Goal: Task Accomplishment & Management: Use online tool/utility

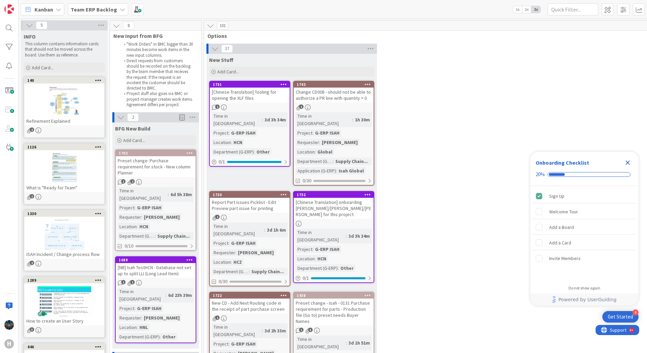
click at [629, 161] on icon "Close Checklist" at bounding box center [628, 163] width 4 height 4
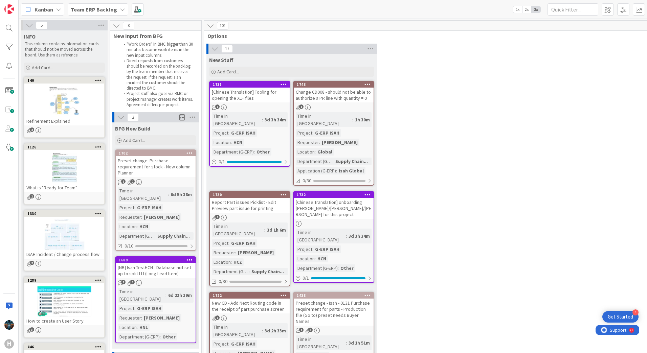
click at [120, 10] on icon at bounding box center [122, 9] width 5 height 5
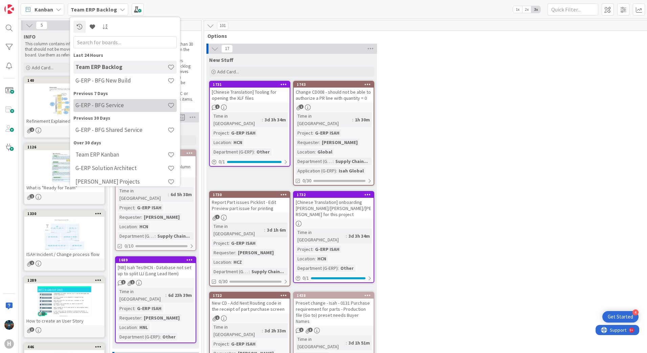
click at [98, 104] on h4 "G-ERP - BFG Service" at bounding box center [121, 105] width 92 height 7
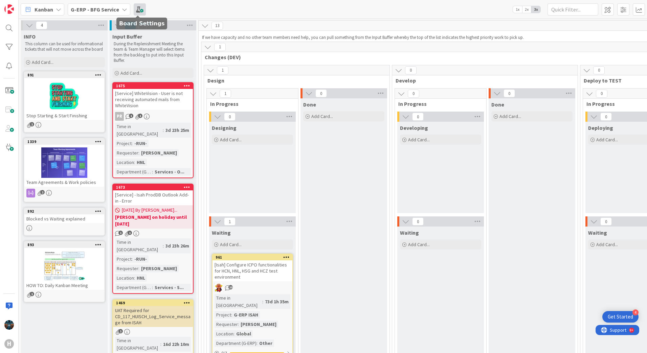
click at [138, 8] on span at bounding box center [140, 9] width 12 height 12
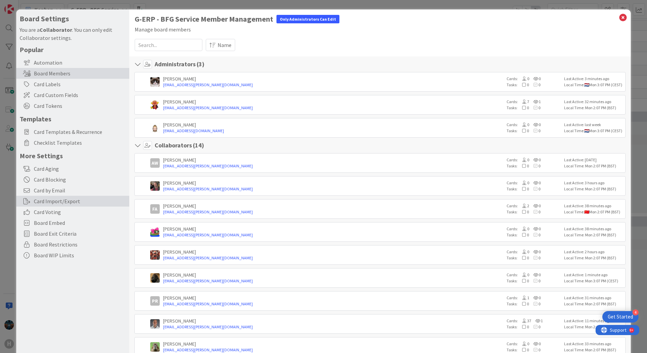
click at [49, 202] on div "Card Import/Export" at bounding box center [72, 201] width 113 height 11
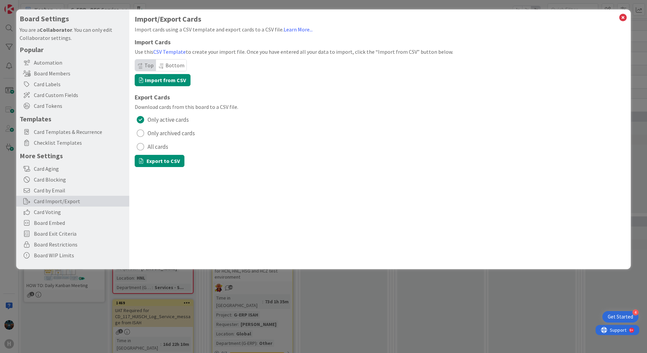
click at [140, 146] on div "radio" at bounding box center [140, 146] width 7 height 7
click at [159, 161] on button "Export to CSV" at bounding box center [160, 161] width 50 height 12
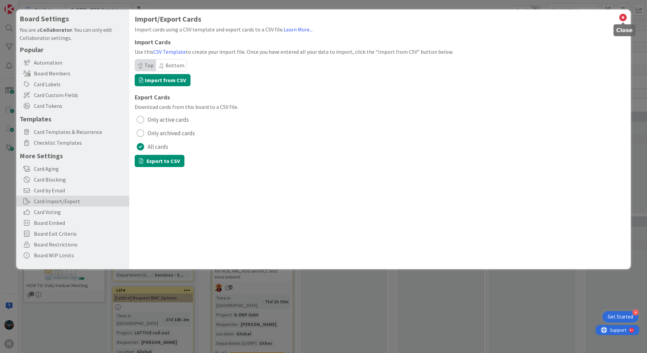
click at [623, 18] on icon at bounding box center [622, 17] width 9 height 9
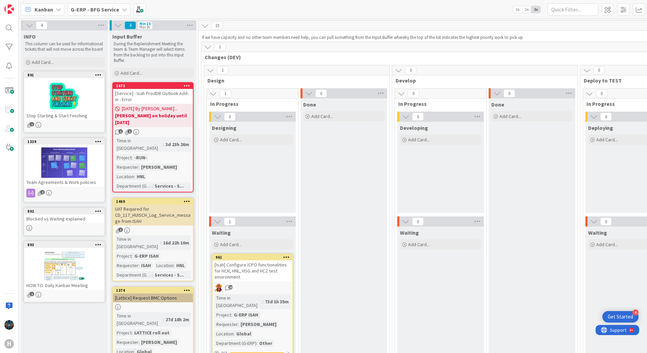
click at [123, 9] on icon at bounding box center [124, 9] width 5 height 5
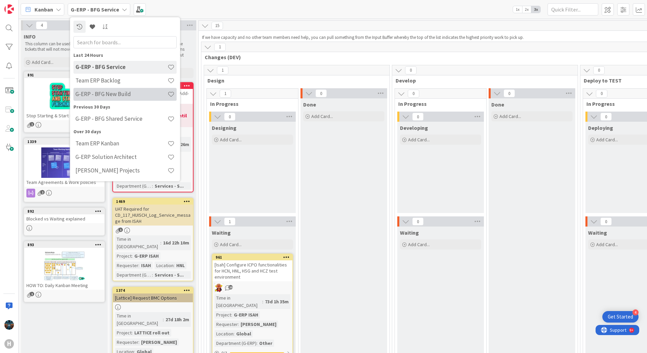
click at [105, 94] on h4 "G-ERP - BFG New Build" at bounding box center [121, 94] width 92 height 7
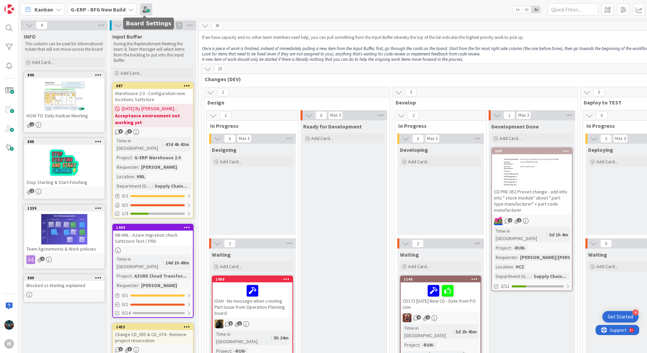
click at [147, 11] on span at bounding box center [146, 9] width 12 height 12
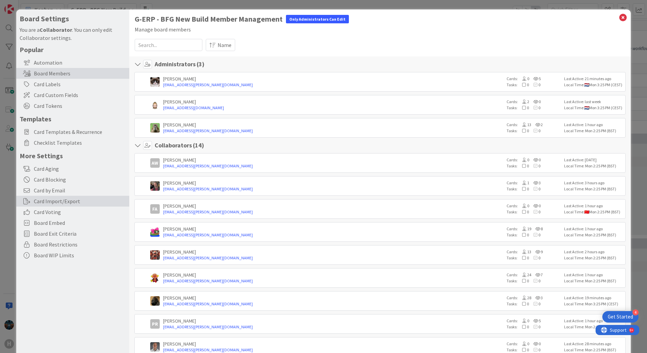
click at [53, 202] on div "Card Import/Export" at bounding box center [72, 201] width 113 height 11
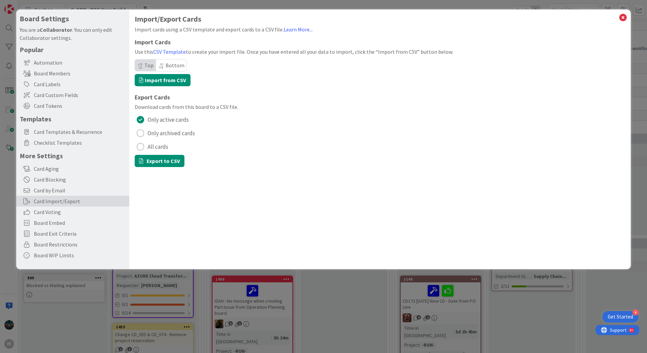
click at [149, 145] on span "All cards" at bounding box center [158, 147] width 21 height 10
click at [156, 158] on button "Export to CSV" at bounding box center [160, 161] width 50 height 12
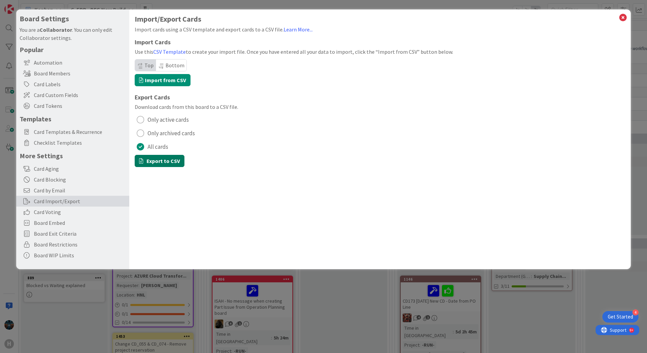
click at [154, 161] on button "Export to CSV" at bounding box center [160, 161] width 50 height 12
click at [624, 17] on icon at bounding box center [622, 17] width 9 height 9
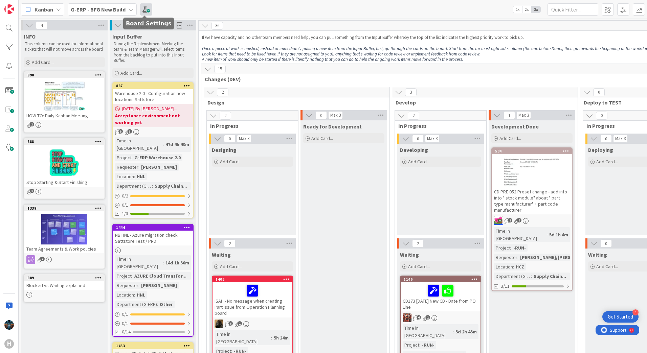
click at [147, 9] on span at bounding box center [146, 9] width 12 height 12
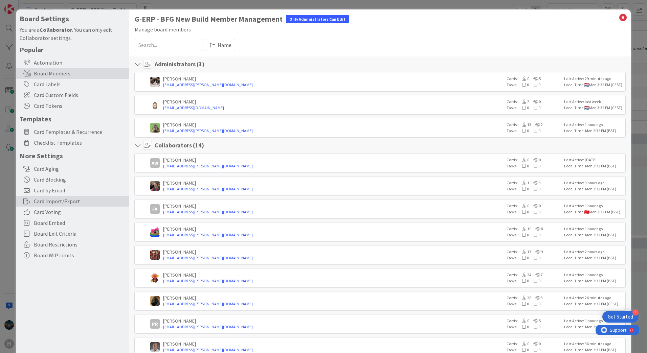
click at [57, 200] on div "Card Import/Export" at bounding box center [72, 201] width 113 height 11
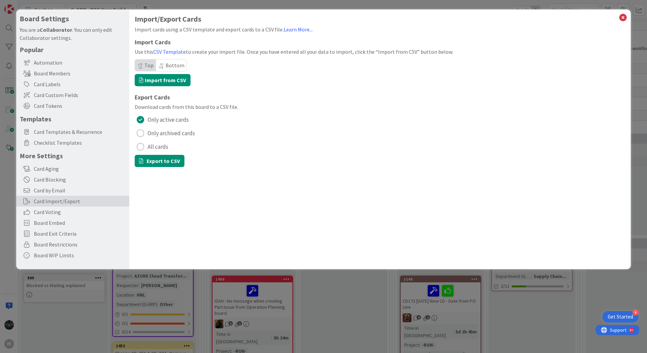
click at [149, 145] on span "All cards" at bounding box center [158, 147] width 21 height 10
click at [159, 159] on button "Export to CSV" at bounding box center [160, 161] width 50 height 12
click at [623, 19] on icon at bounding box center [622, 17] width 9 height 9
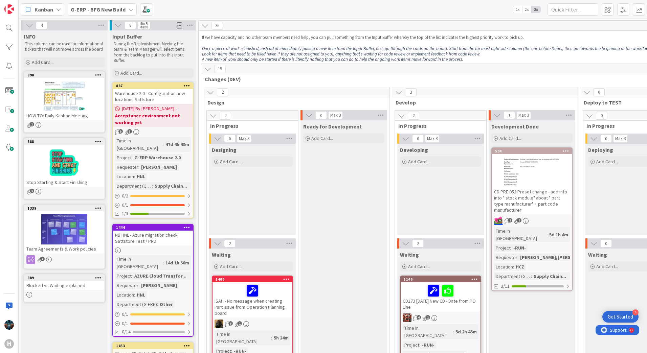
click at [131, 9] on icon at bounding box center [130, 9] width 5 height 5
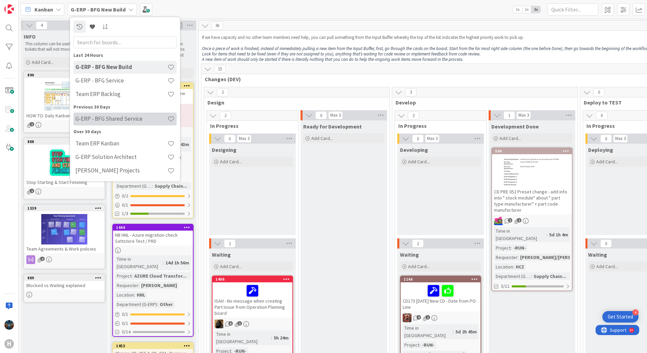
click at [116, 117] on h4 "G-ERP - BFG Shared Service" at bounding box center [121, 118] width 92 height 7
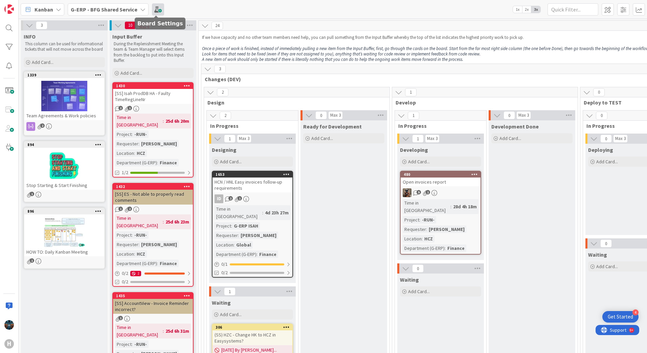
click at [158, 8] on span at bounding box center [158, 9] width 12 height 12
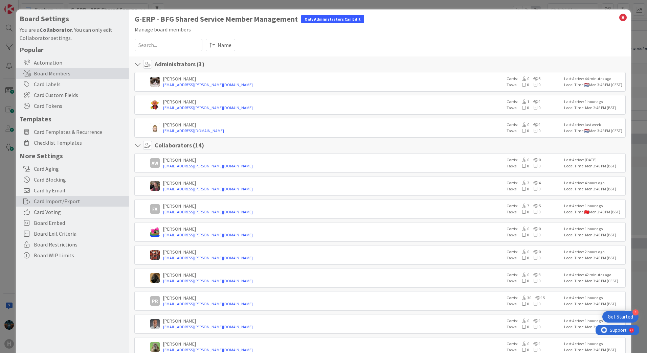
click at [53, 202] on div "Card Import/Export" at bounding box center [72, 201] width 113 height 11
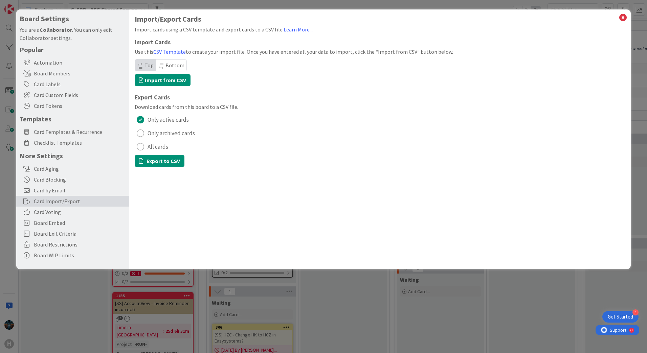
click at [148, 146] on span "All cards" at bounding box center [158, 147] width 21 height 10
click at [157, 162] on button "Export to CSV" at bounding box center [160, 161] width 50 height 12
click at [623, 16] on icon at bounding box center [622, 17] width 9 height 9
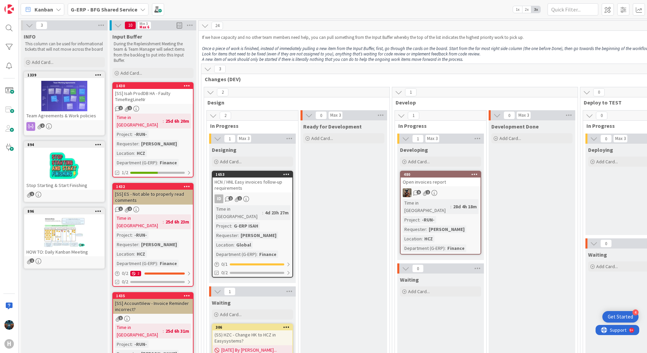
click at [142, 9] on icon at bounding box center [142, 9] width 5 height 5
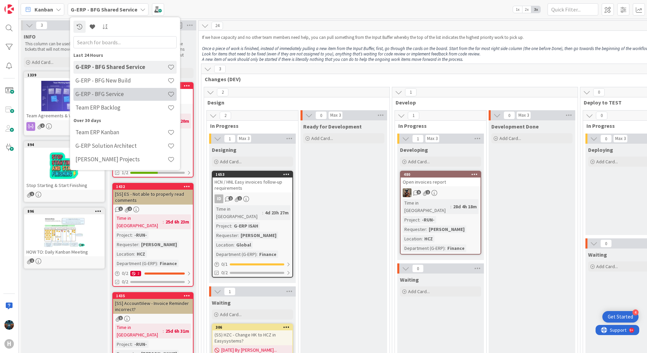
click at [114, 95] on h4 "G-ERP - BFG Service" at bounding box center [121, 94] width 92 height 7
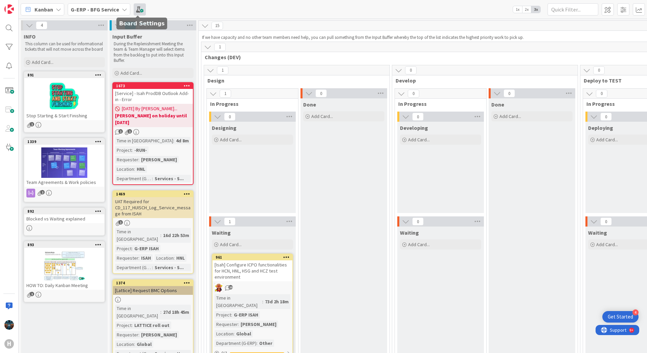
click at [140, 9] on span at bounding box center [140, 9] width 12 height 12
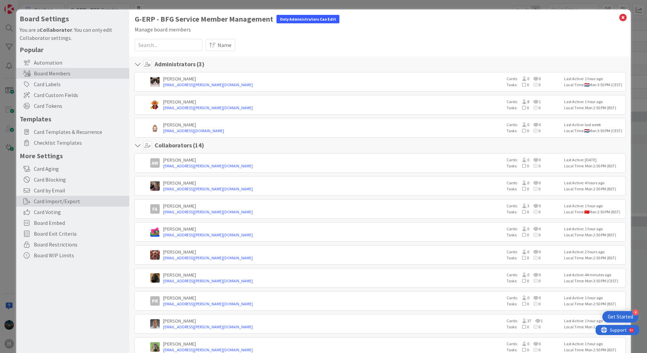
click at [53, 202] on div "Card Import/Export" at bounding box center [72, 201] width 113 height 11
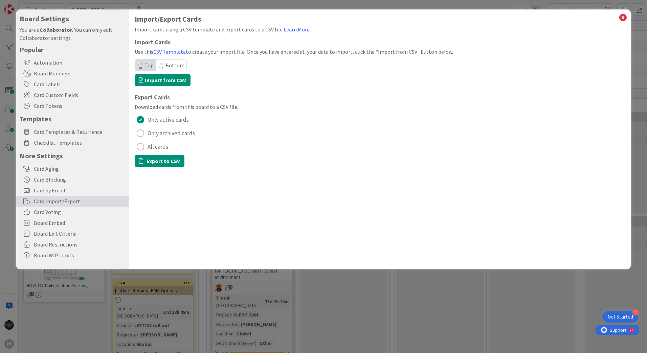
click at [140, 148] on div "radio" at bounding box center [140, 146] width 7 height 7
click at [148, 160] on button "Export to CSV" at bounding box center [160, 161] width 50 height 12
click at [626, 19] on icon at bounding box center [622, 17] width 9 height 9
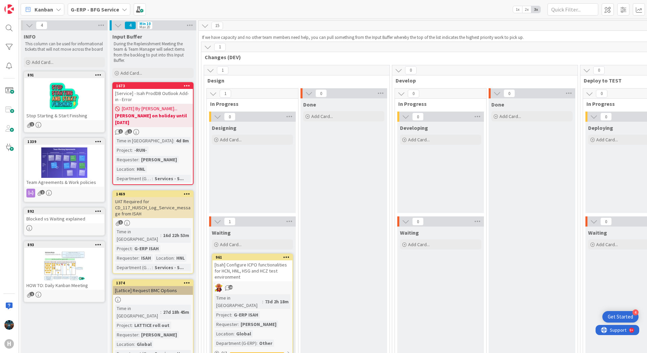
click at [124, 9] on icon at bounding box center [124, 9] width 5 height 5
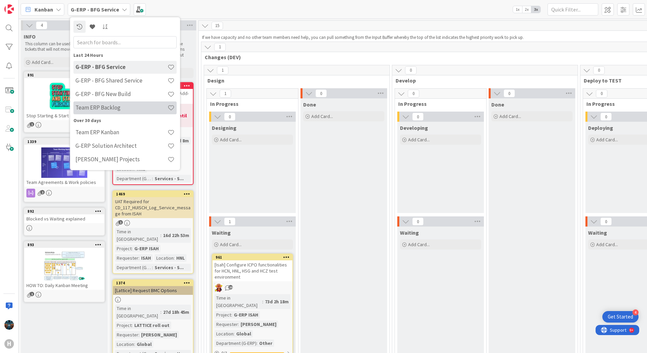
click at [107, 106] on h4 "Team ERP Backlog" at bounding box center [121, 107] width 92 height 7
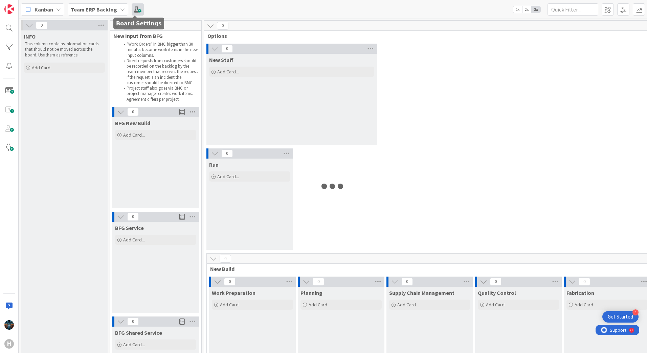
click at [137, 9] on span at bounding box center [138, 9] width 12 height 12
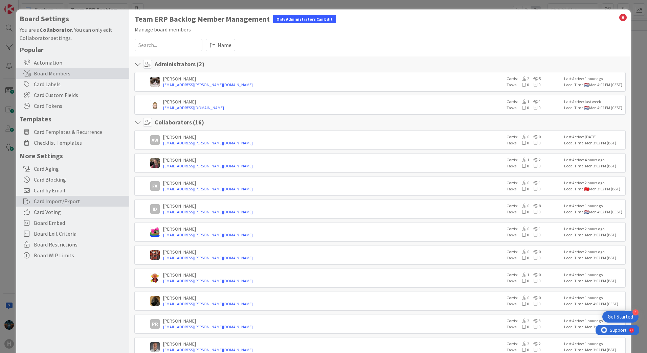
click at [48, 203] on div "Card Import/Export" at bounding box center [72, 201] width 113 height 11
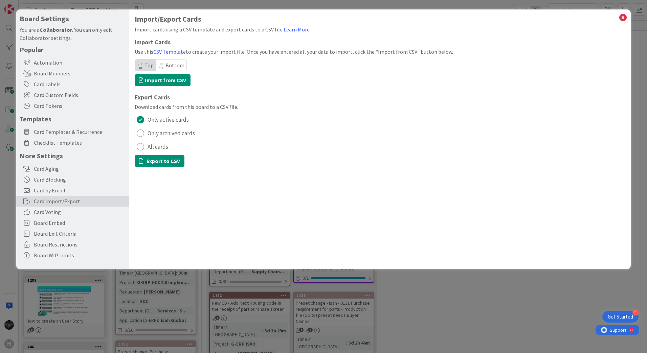
click at [156, 147] on span "All cards" at bounding box center [158, 147] width 21 height 10
click at [159, 161] on button "Export to CSV" at bounding box center [160, 161] width 50 height 12
click at [623, 16] on icon at bounding box center [622, 17] width 9 height 9
